Goal: Answer question/provide support: Share knowledge or assist other users

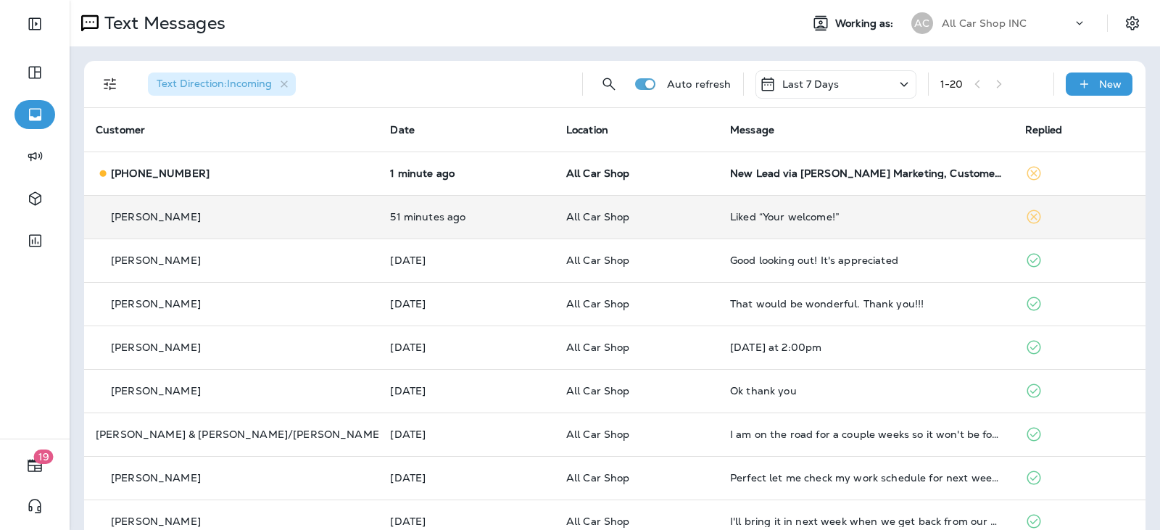
click at [673, 217] on p "All Car Shop" at bounding box center [636, 217] width 141 height 12
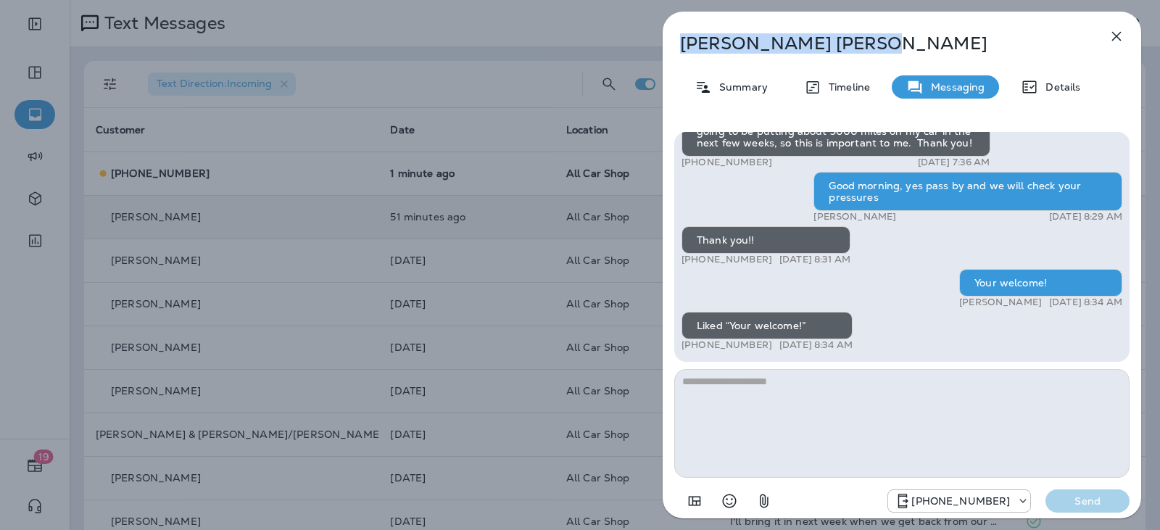
drag, startPoint x: 790, startPoint y: 41, endPoint x: 683, endPoint y: 46, distance: 107.4
click at [683, 46] on p "[PERSON_NAME]" at bounding box center [878, 43] width 396 height 20
copy p "[PERSON_NAME]"
click at [1109, 35] on icon "button" at bounding box center [1116, 36] width 17 height 17
